Goal: Information Seeking & Learning: Learn about a topic

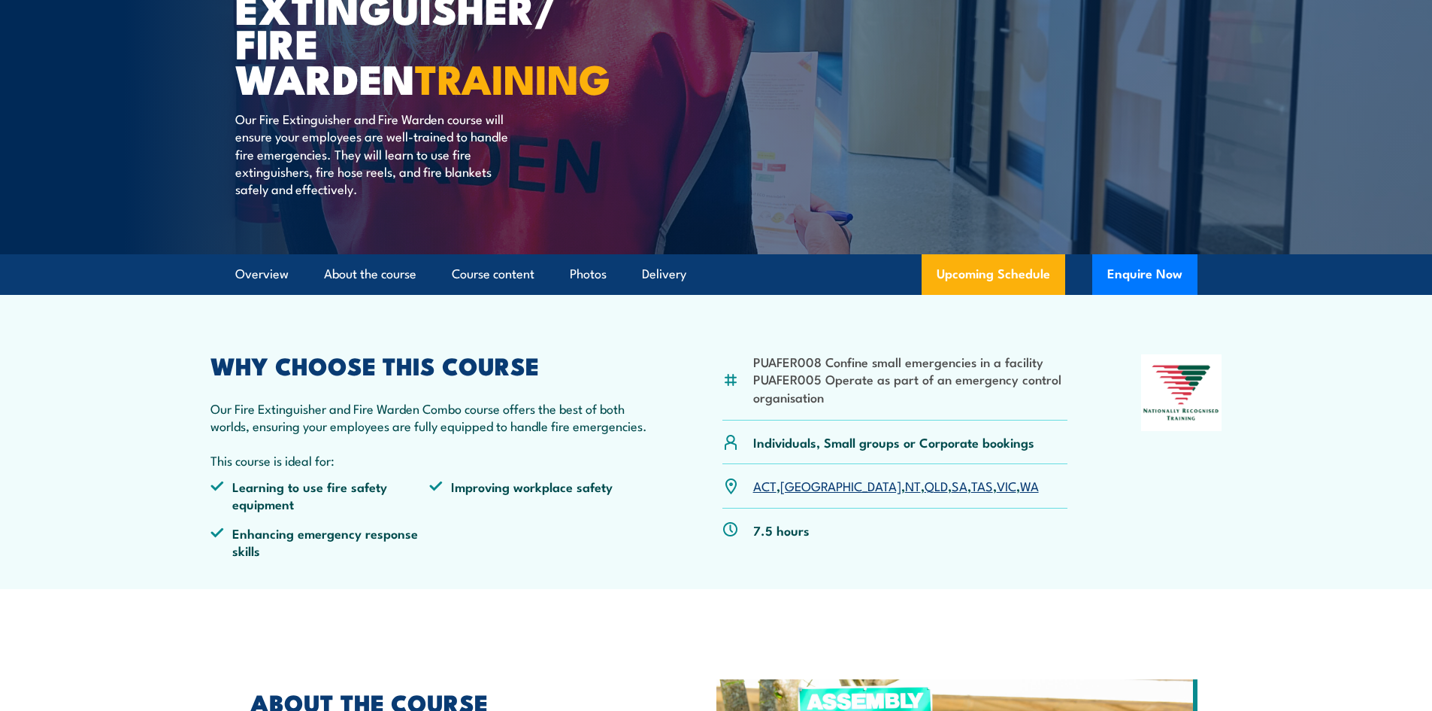
scroll to position [301, 0]
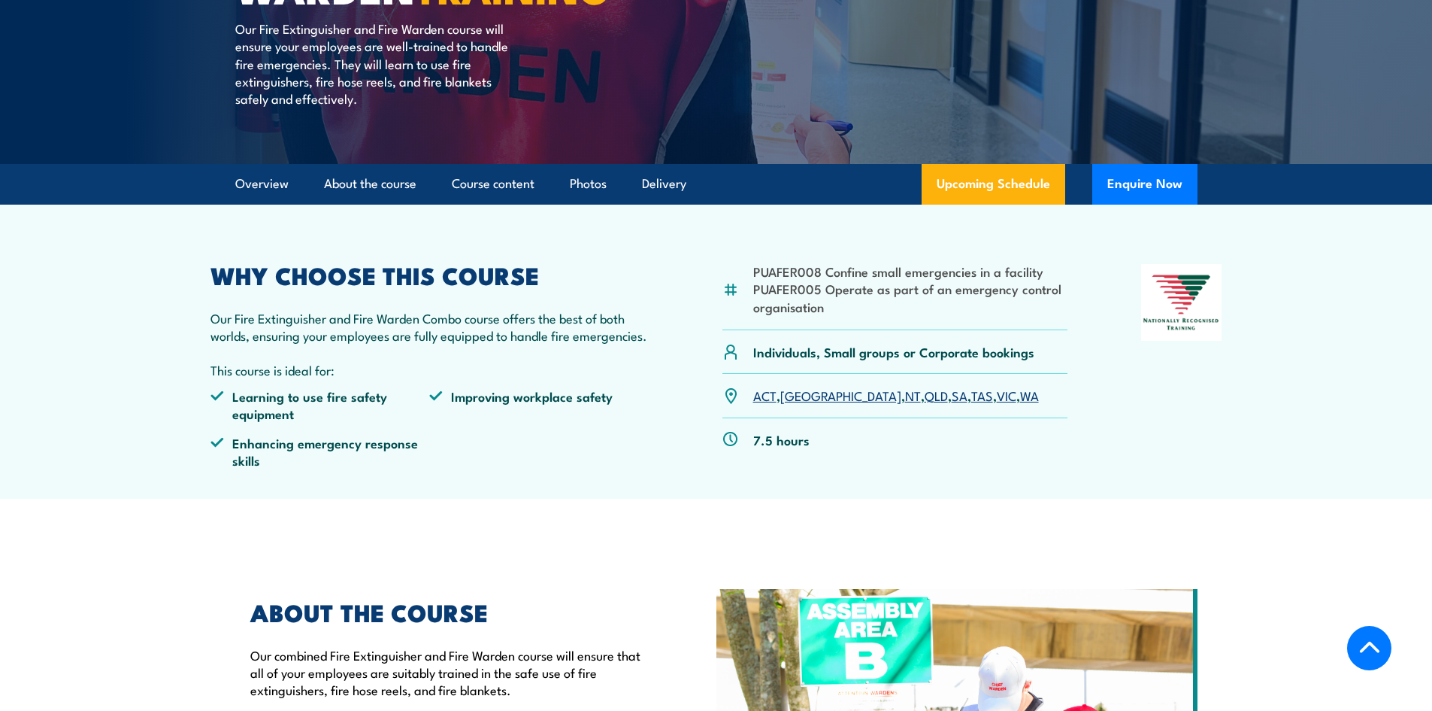
click at [925, 401] on link "QLD" at bounding box center [936, 395] width 23 height 18
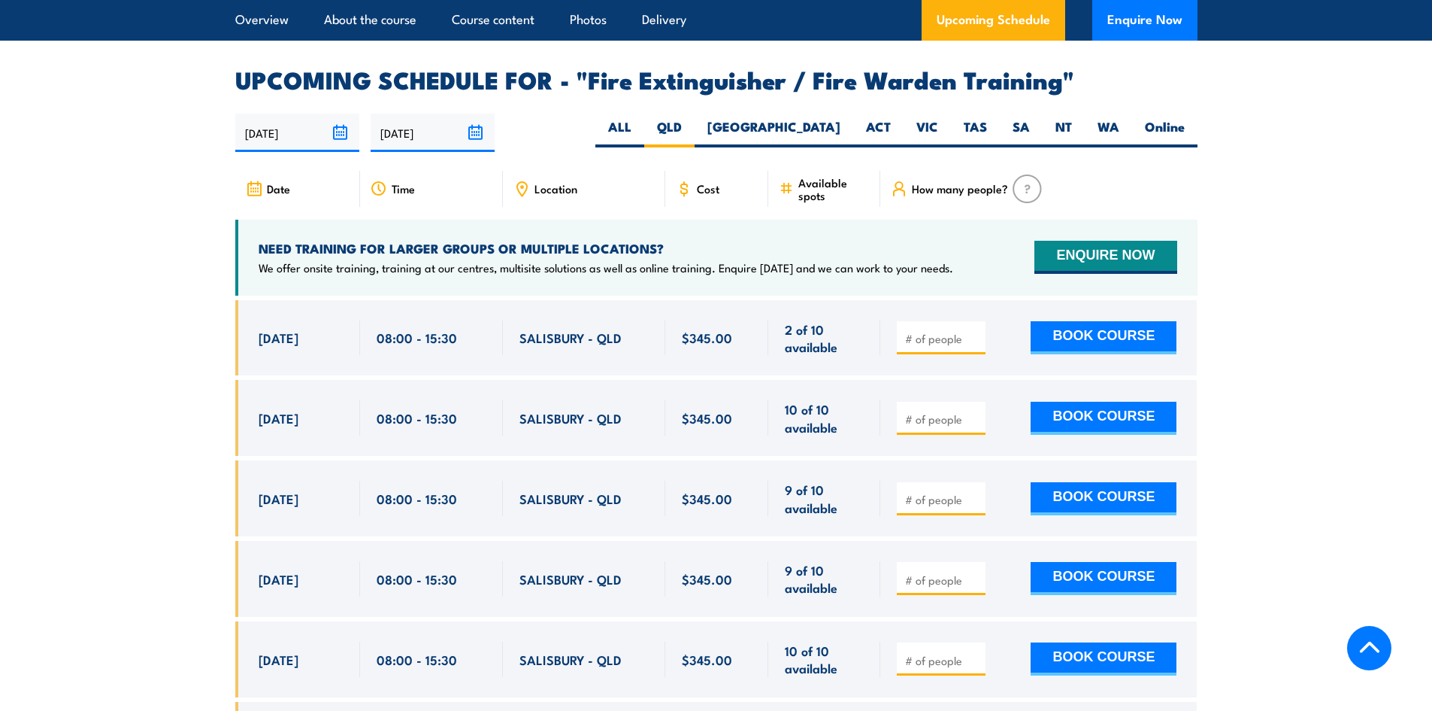
scroll to position [2319, 0]
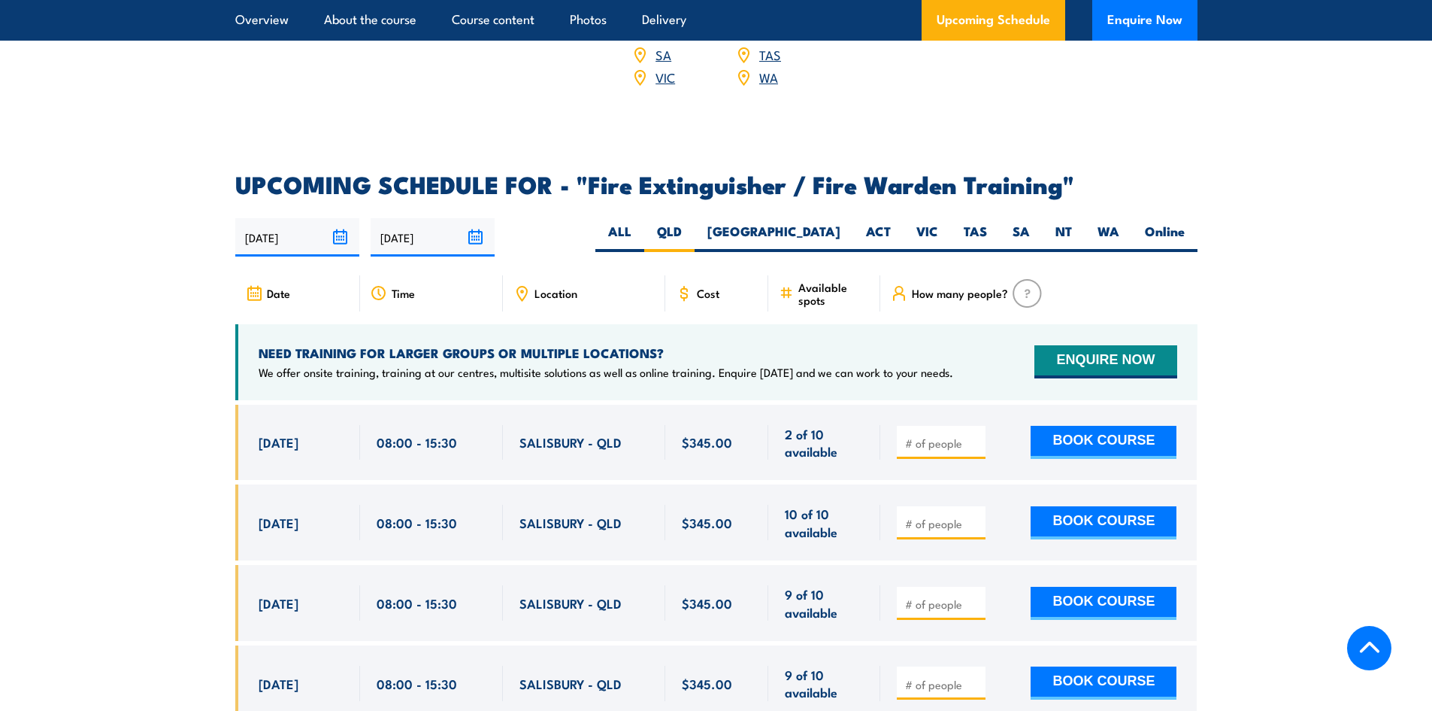
click at [555, 286] on span "Location" at bounding box center [556, 292] width 43 height 13
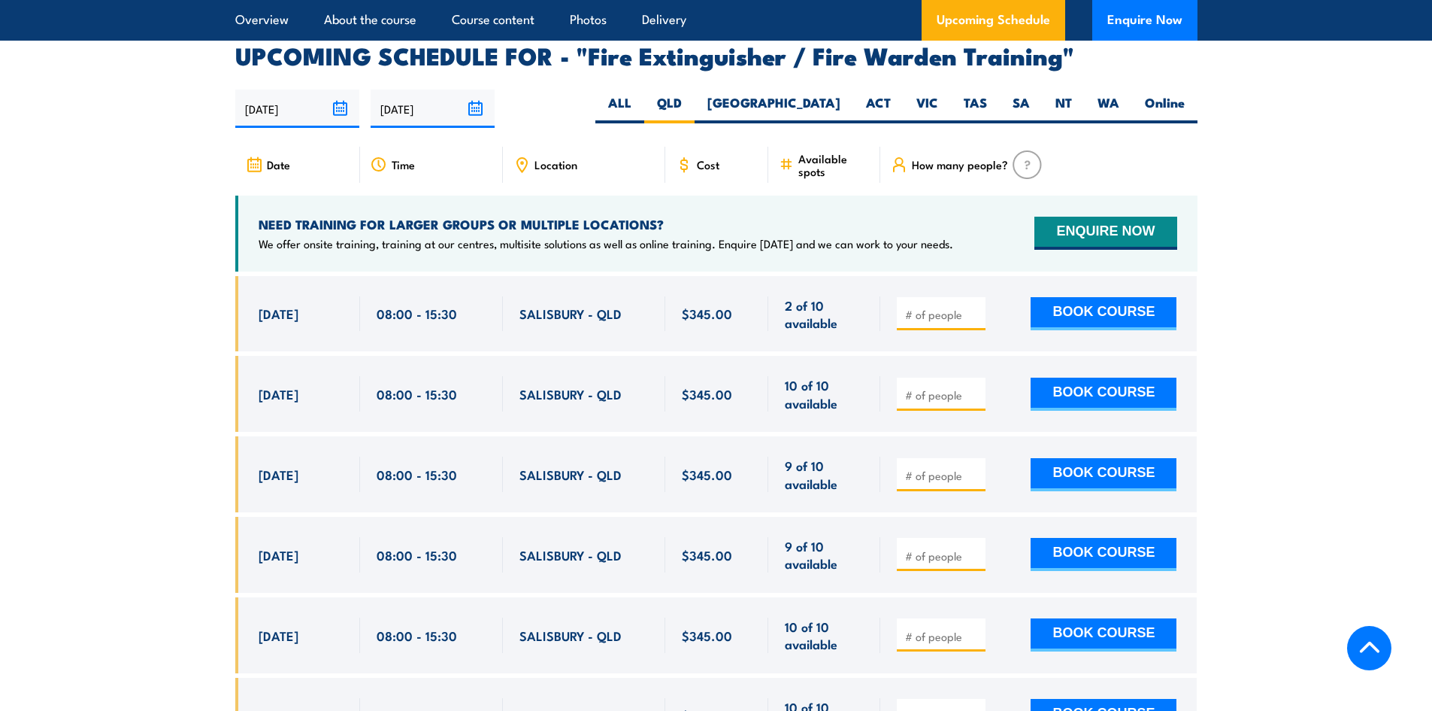
scroll to position [2169, 0]
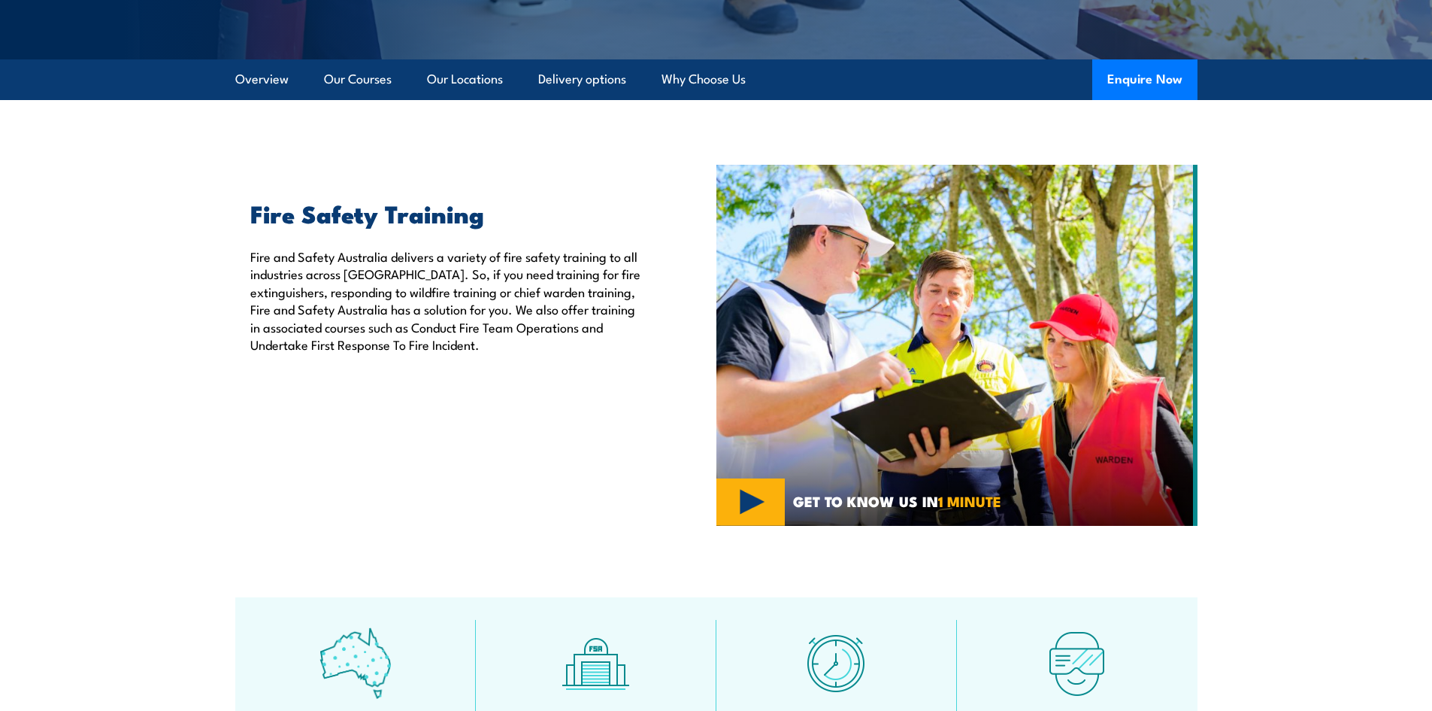
scroll to position [376, 0]
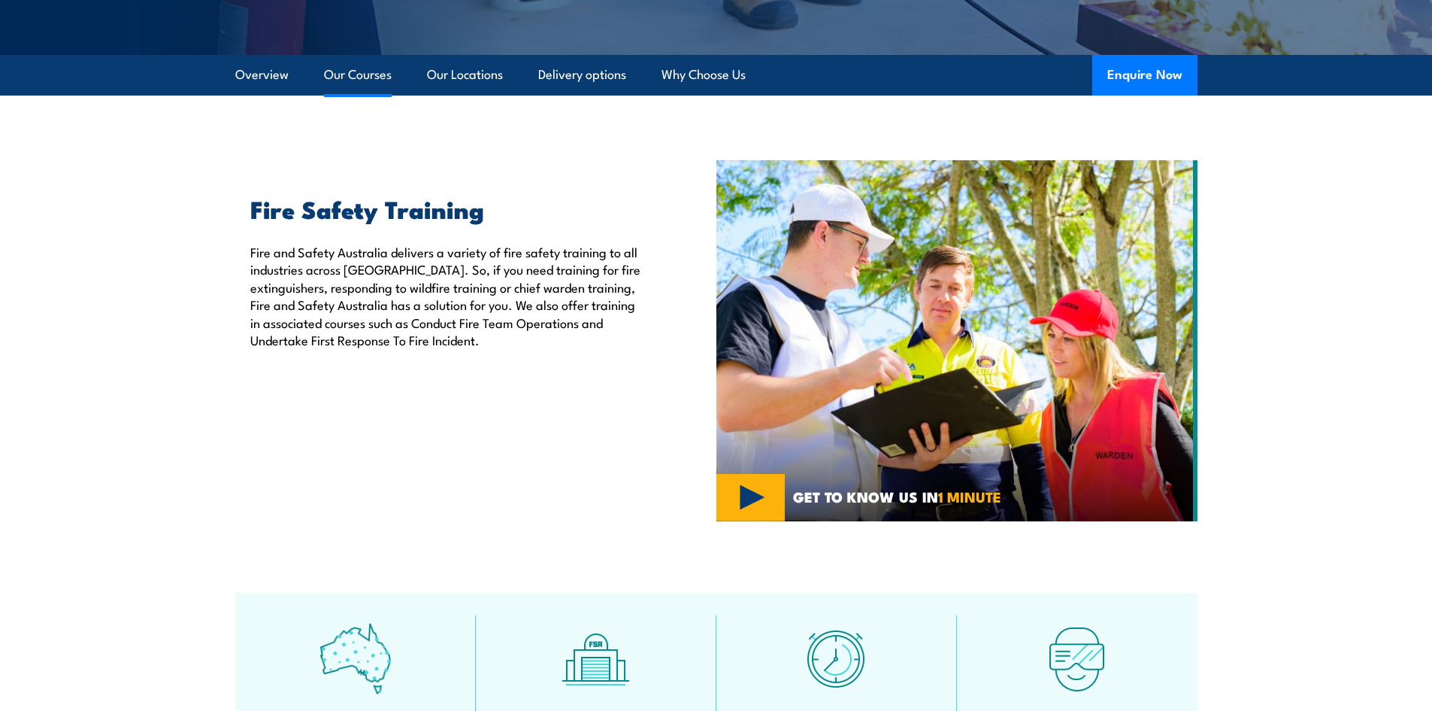
click at [366, 75] on link "Our Courses" at bounding box center [358, 75] width 68 height 40
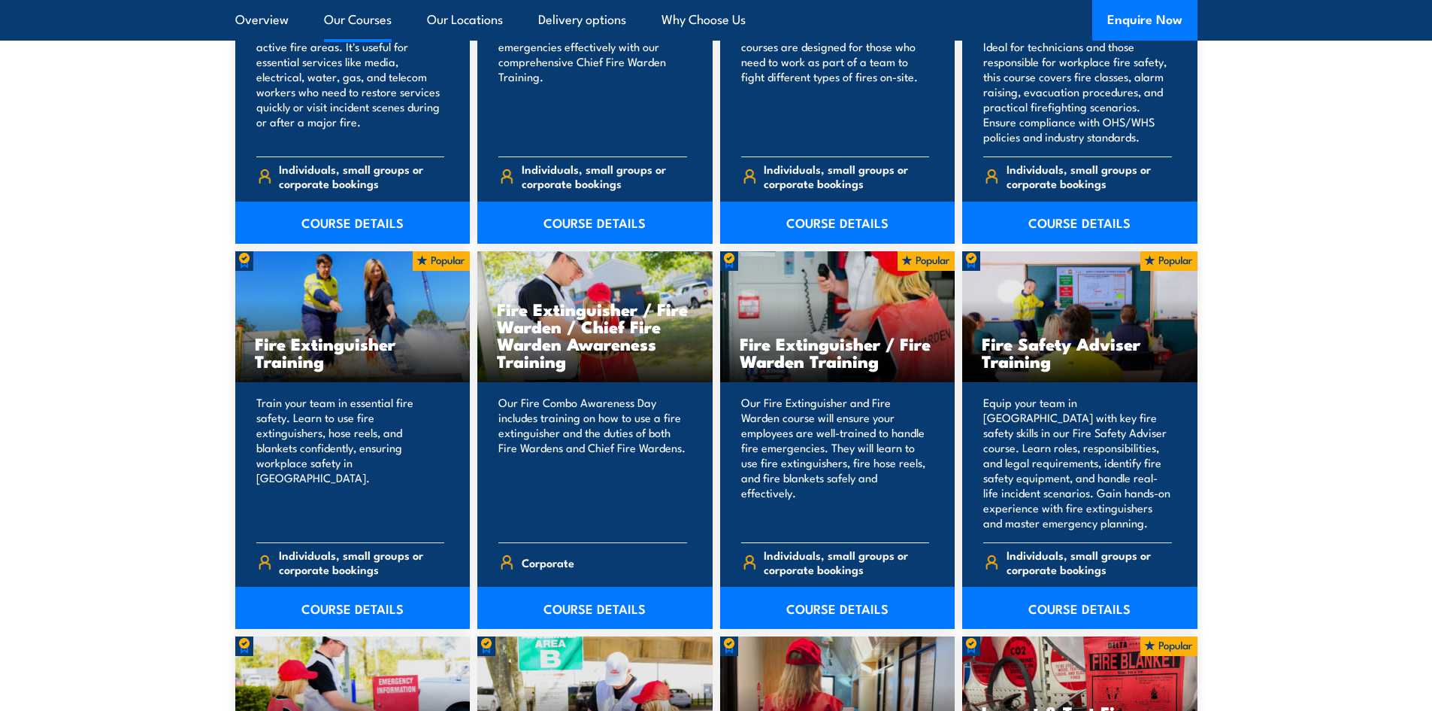
scroll to position [1441, 0]
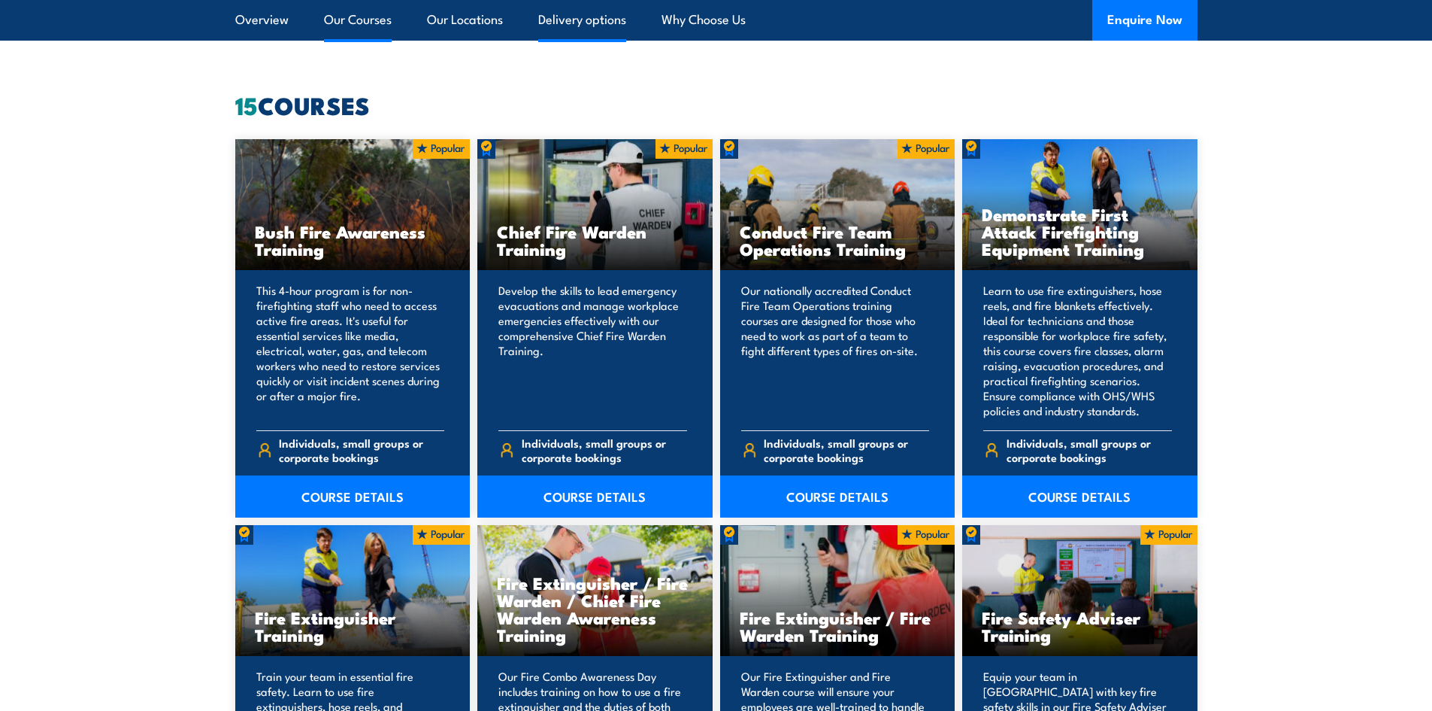
click at [580, 19] on link "Delivery options" at bounding box center [582, 20] width 88 height 40
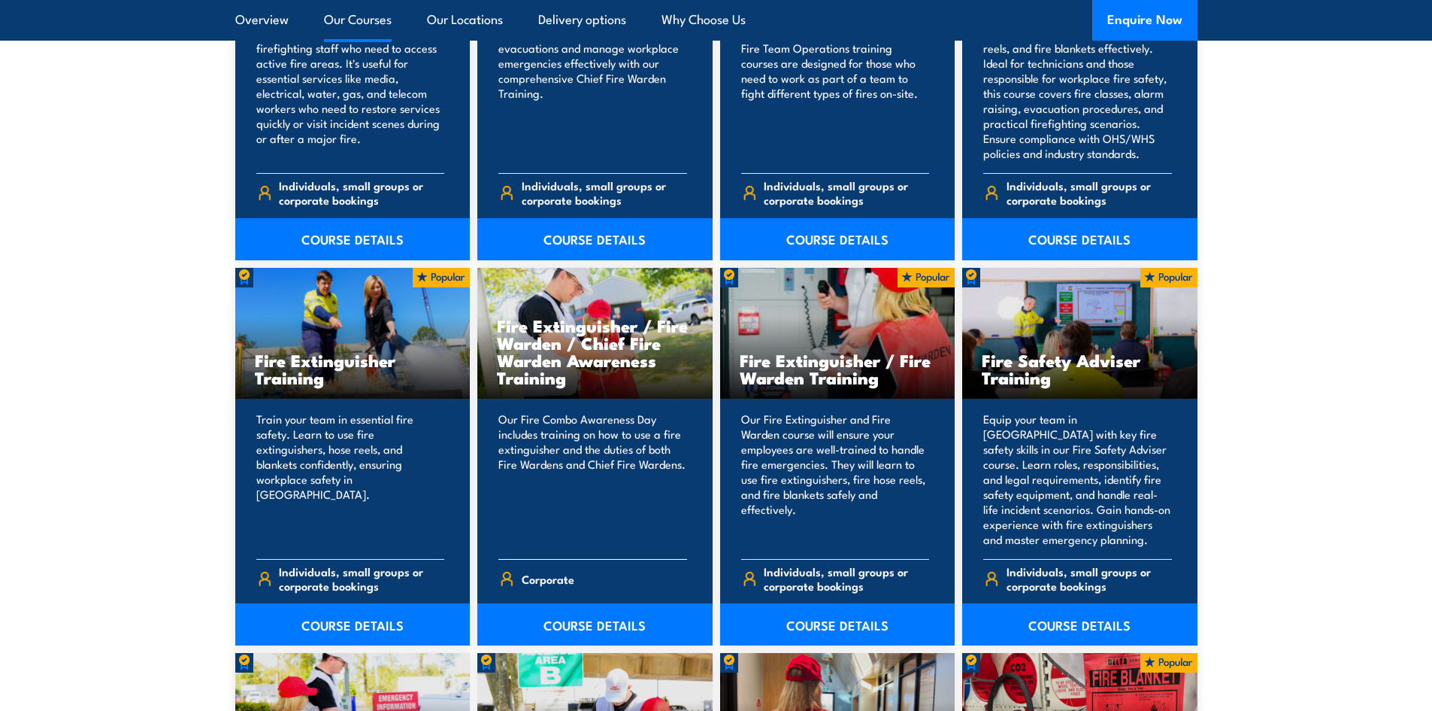
scroll to position [1424, 0]
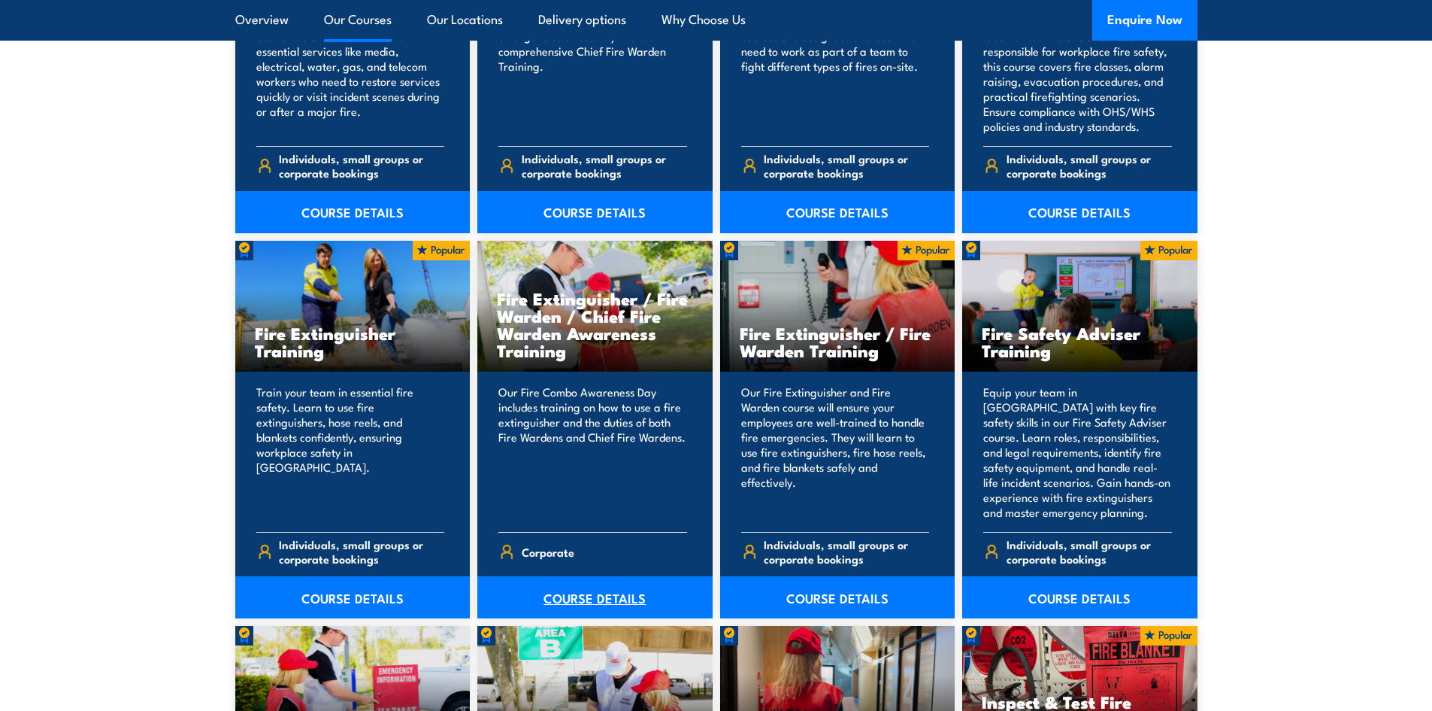
click at [578, 589] on link "COURSE DETAILS" at bounding box center [594, 597] width 235 height 42
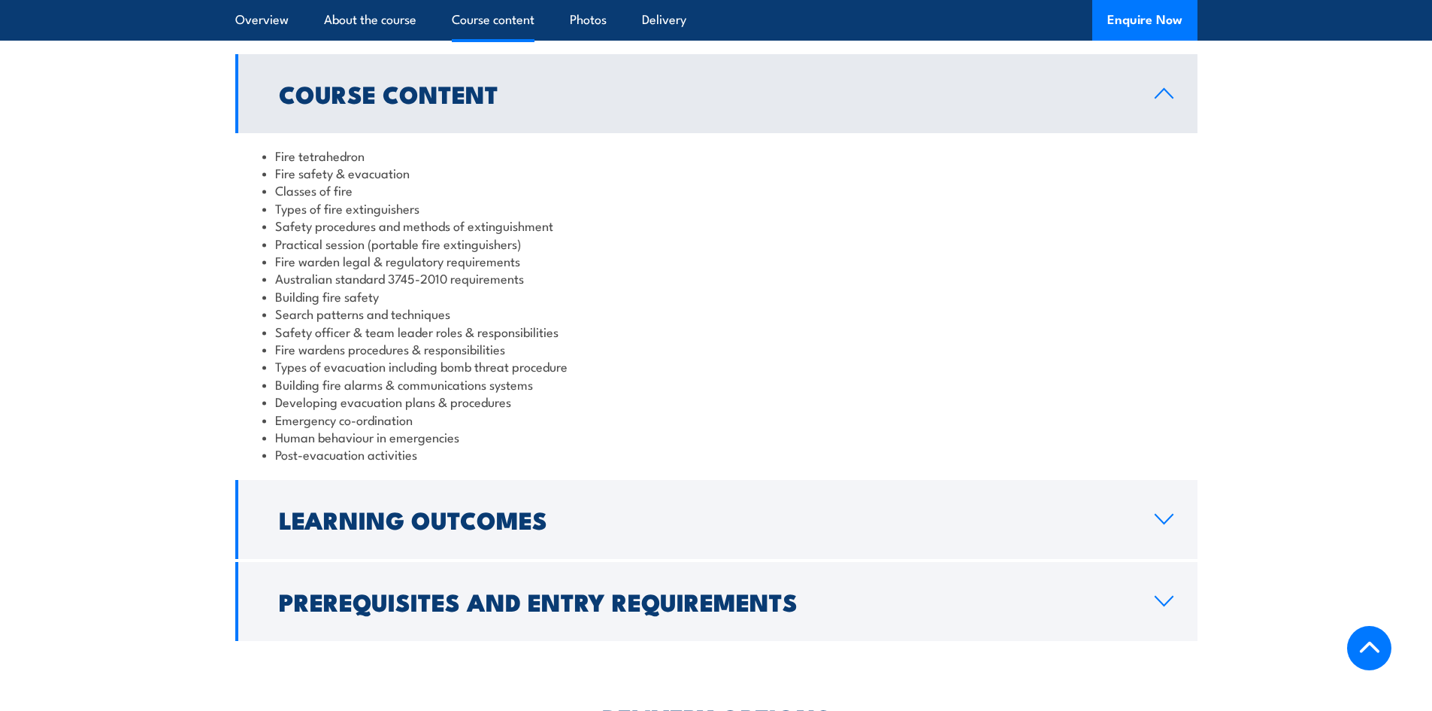
scroll to position [1278, 0]
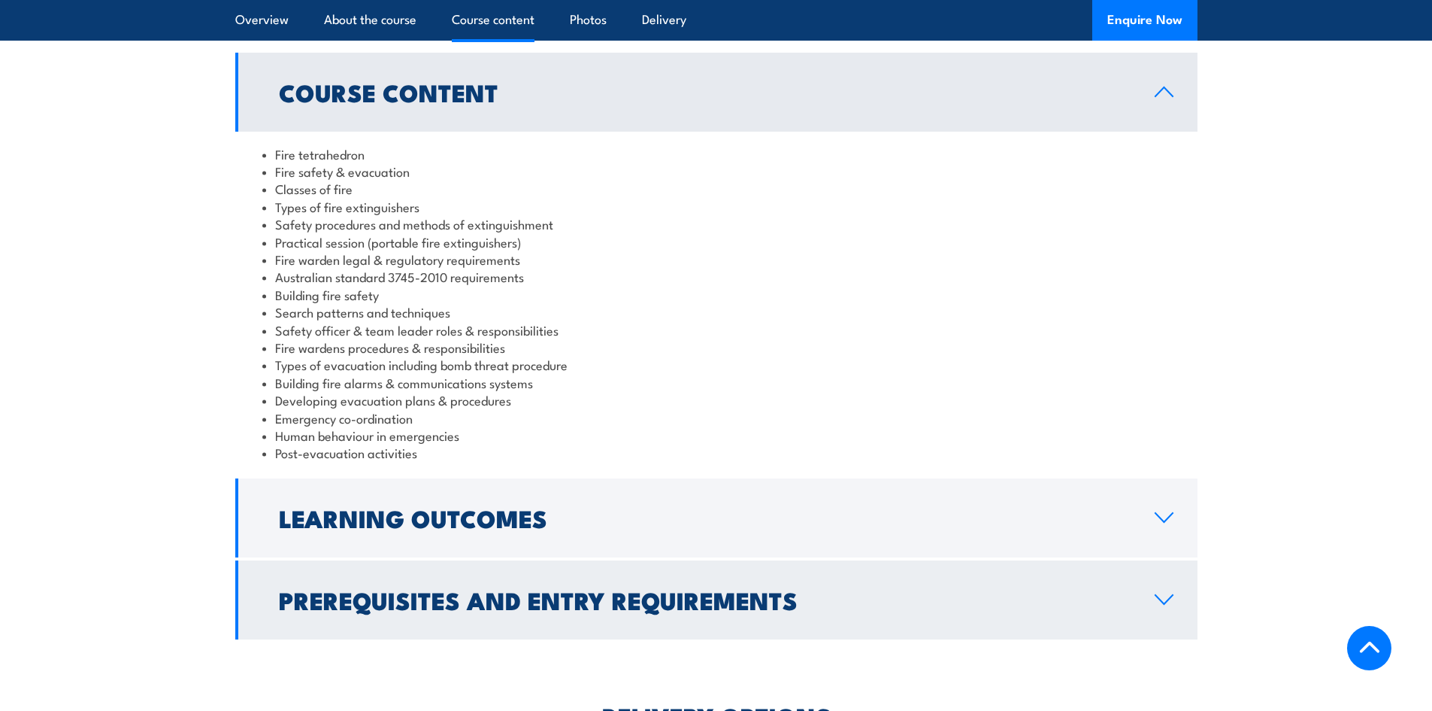
click at [674, 589] on h2 "Prerequisites and Entry Requirements" at bounding box center [705, 599] width 852 height 21
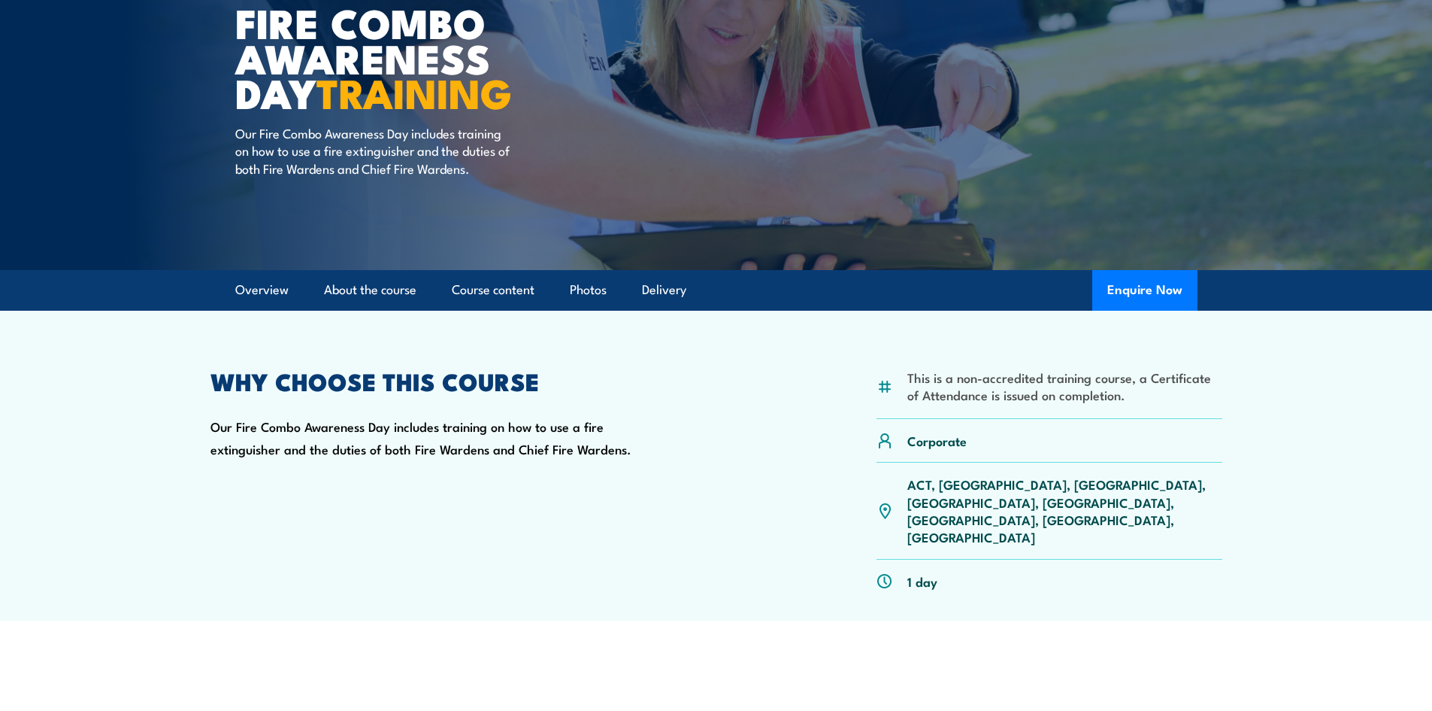
scroll to position [301, 0]
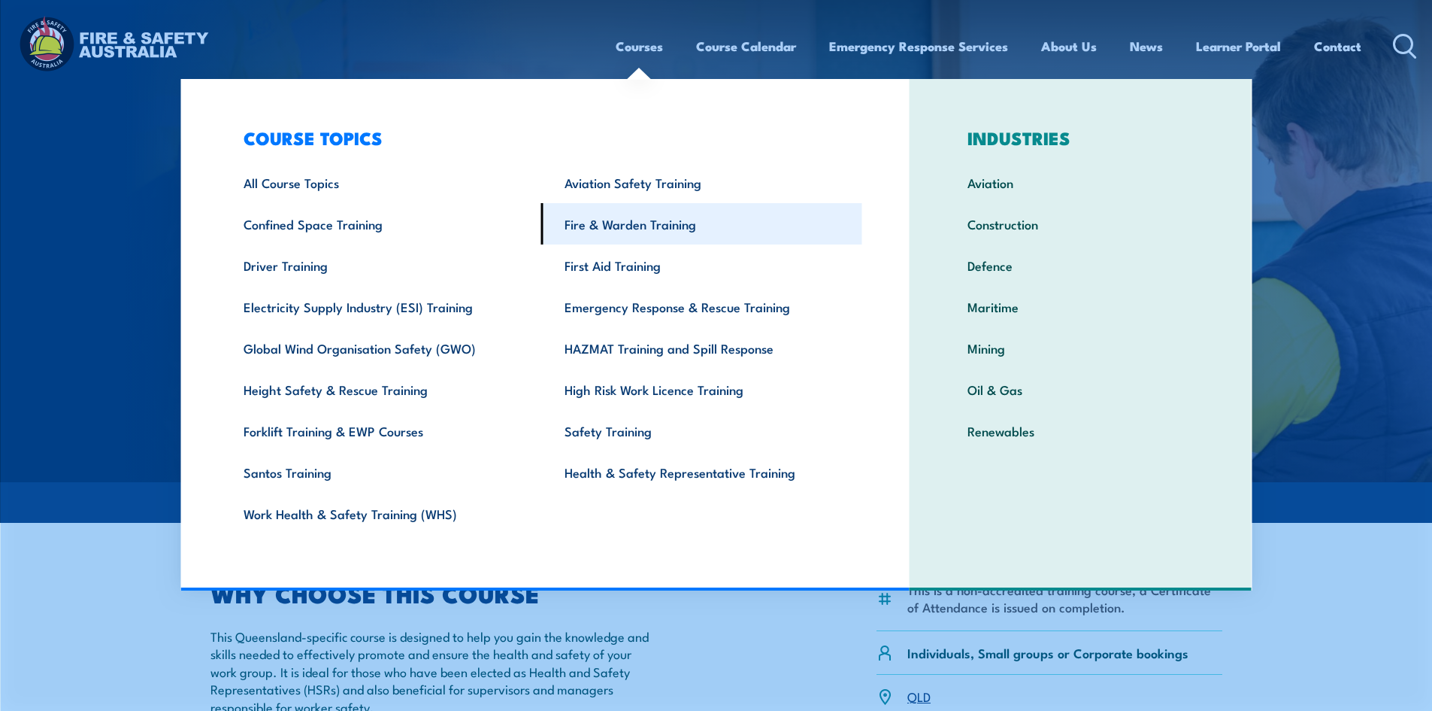
click at [689, 222] on link "Fire & Warden Training" at bounding box center [701, 223] width 321 height 41
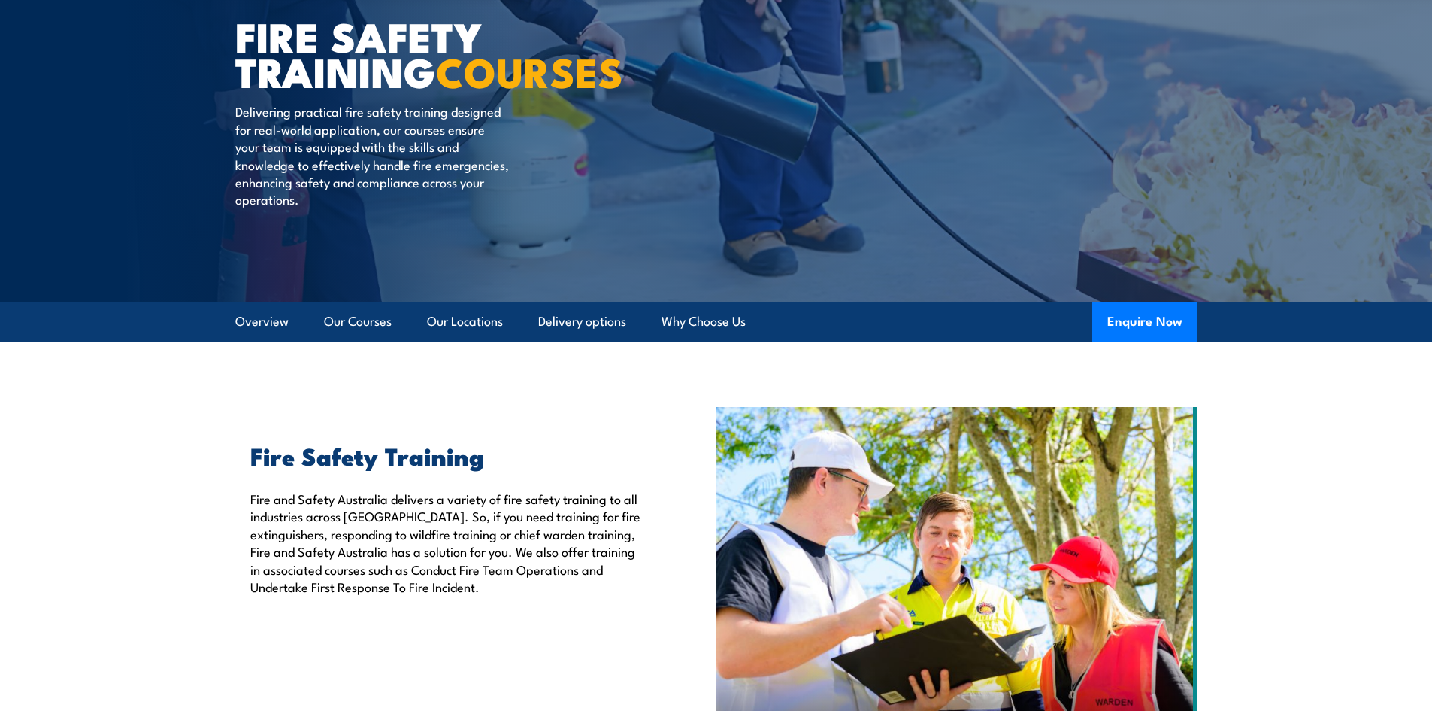
scroll to position [226, 0]
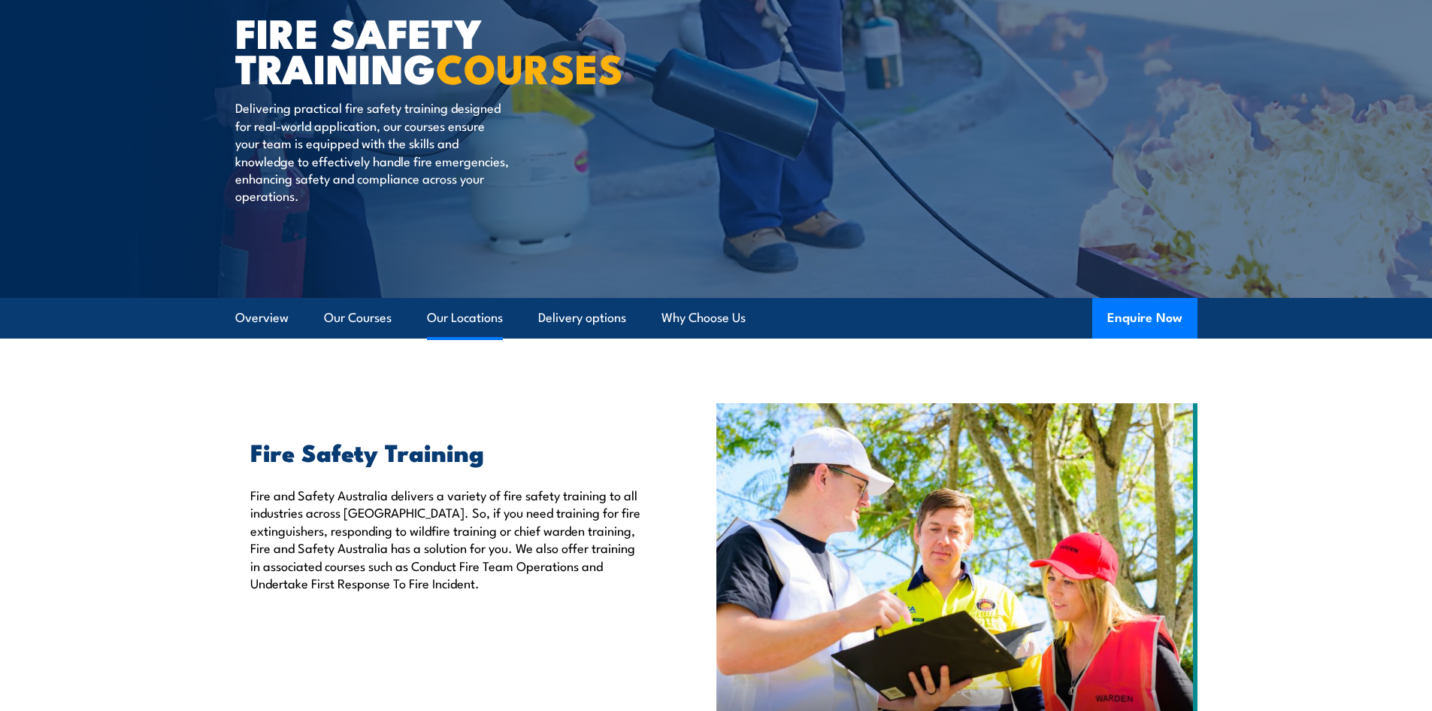
click at [477, 319] on link "Our Locations" at bounding box center [465, 318] width 76 height 40
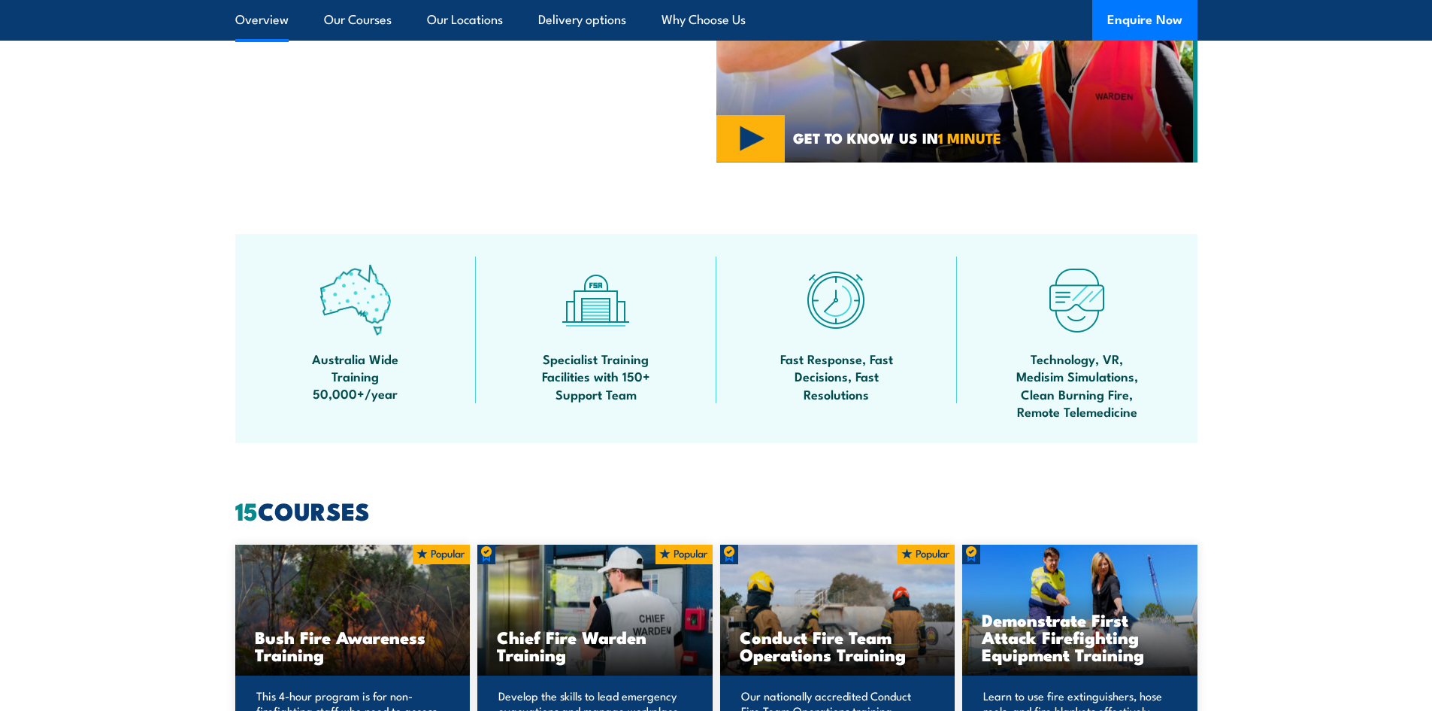
scroll to position [1128, 0]
